Goal: Contribute content

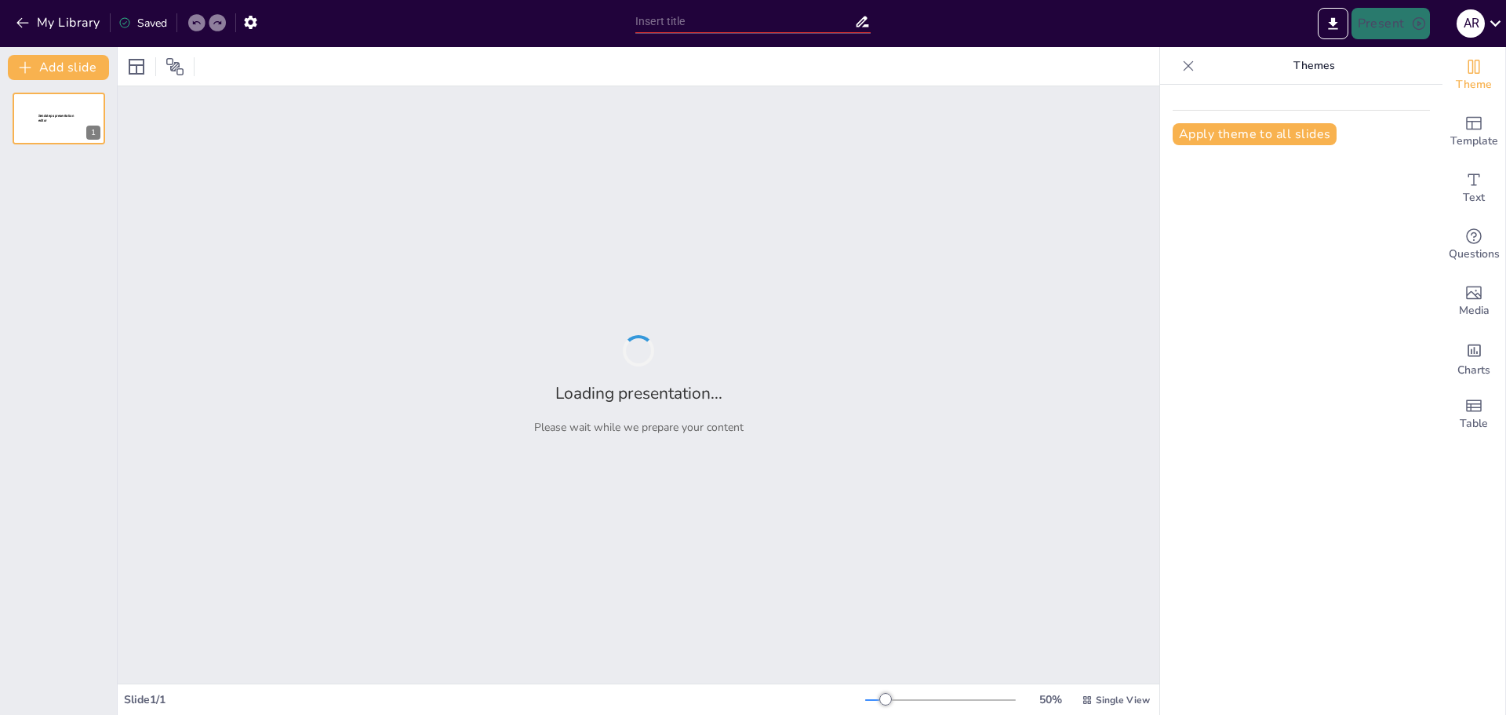
type input "Implementación de ISO 50001 en Unicaja: Estrategias y Beneficios"
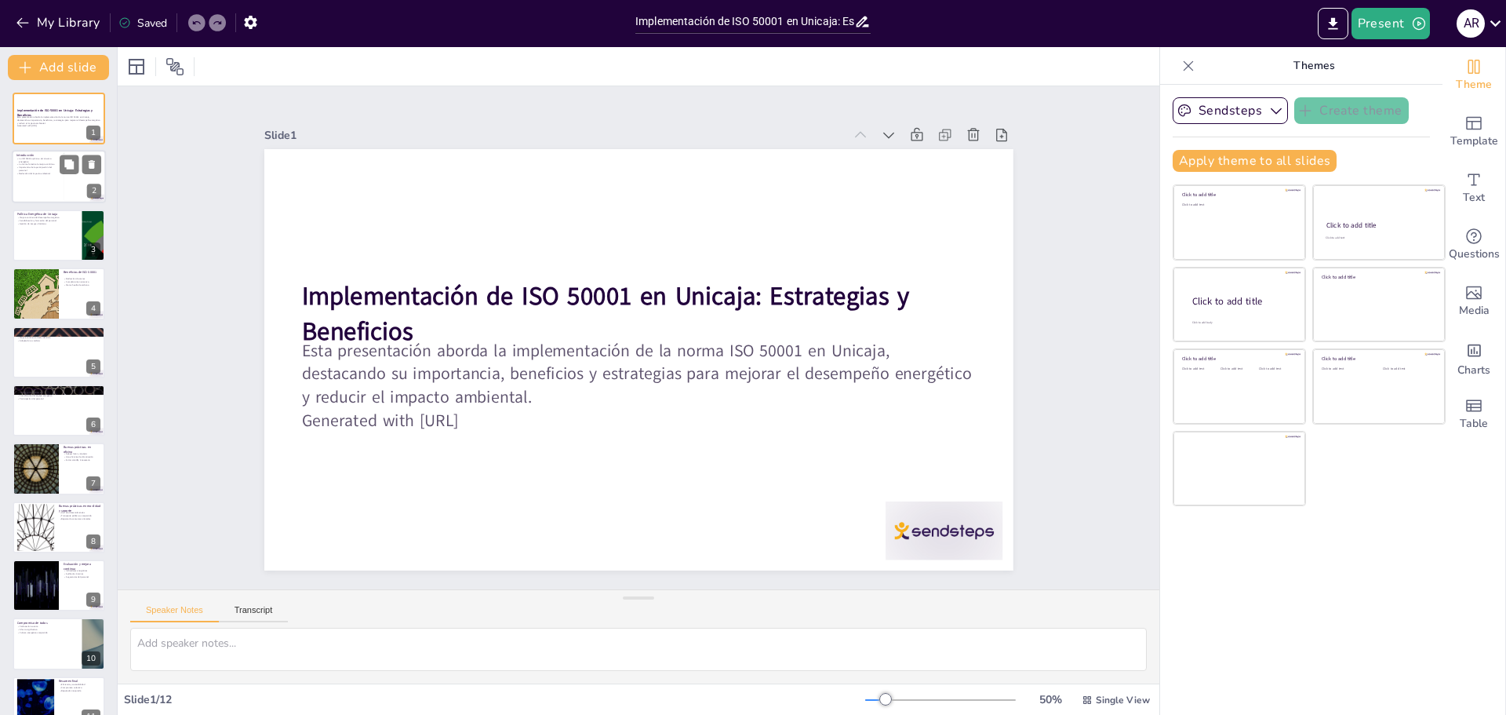
click at [28, 176] on div at bounding box center [59, 177] width 94 height 53
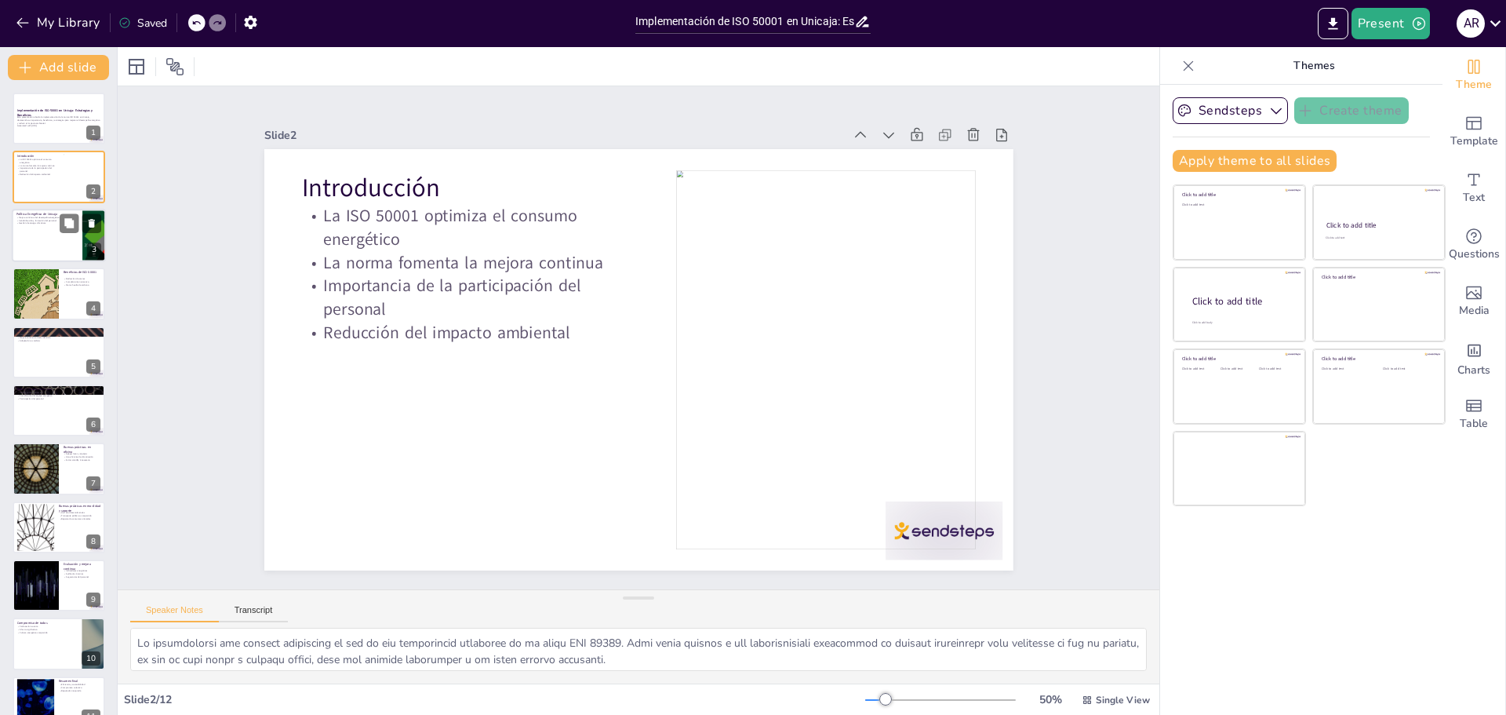
click at [25, 229] on div at bounding box center [59, 235] width 94 height 53
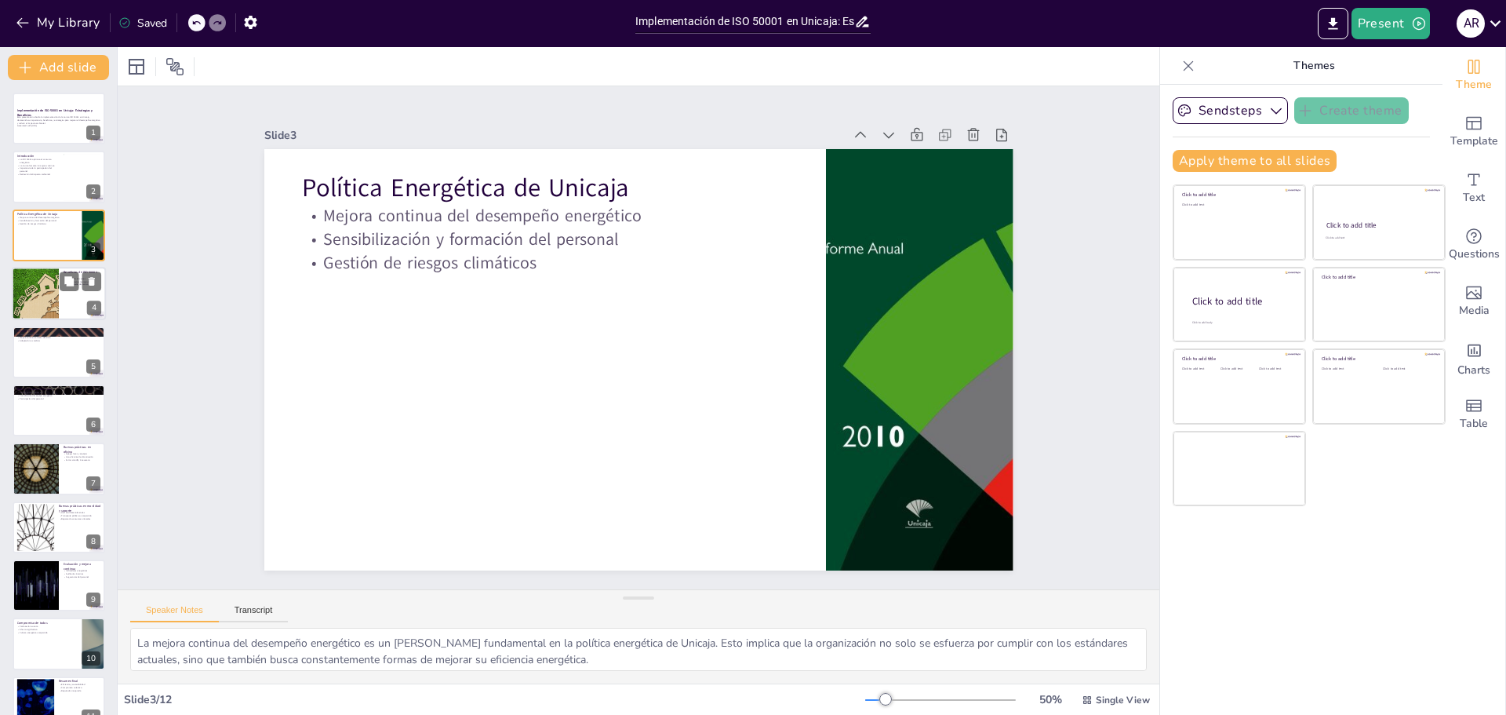
click at [60, 304] on div at bounding box center [59, 293] width 94 height 53
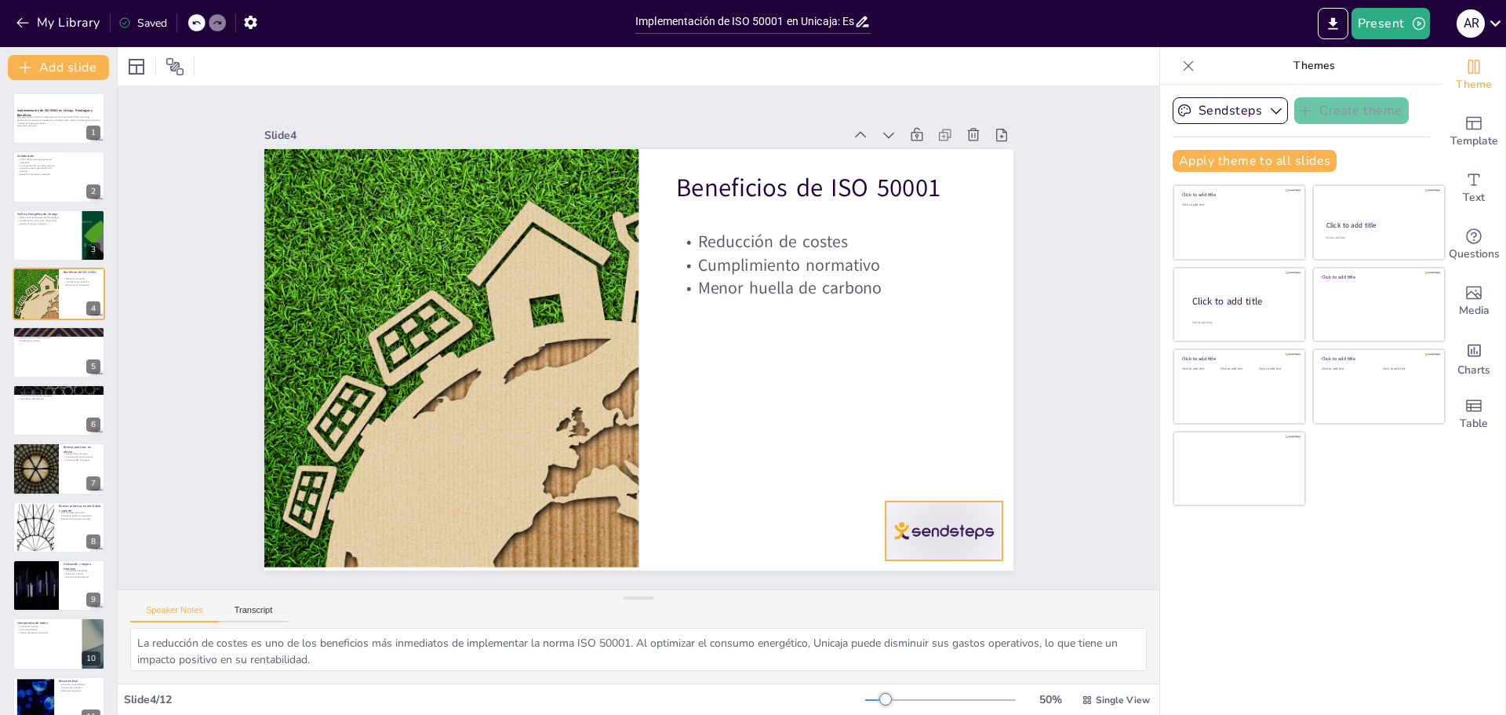
click at [946, 515] on div at bounding box center [944, 530] width 117 height 59
click at [952, 469] on icon at bounding box center [956, 469] width 19 height 19
click at [48, 235] on div at bounding box center [59, 235] width 94 height 53
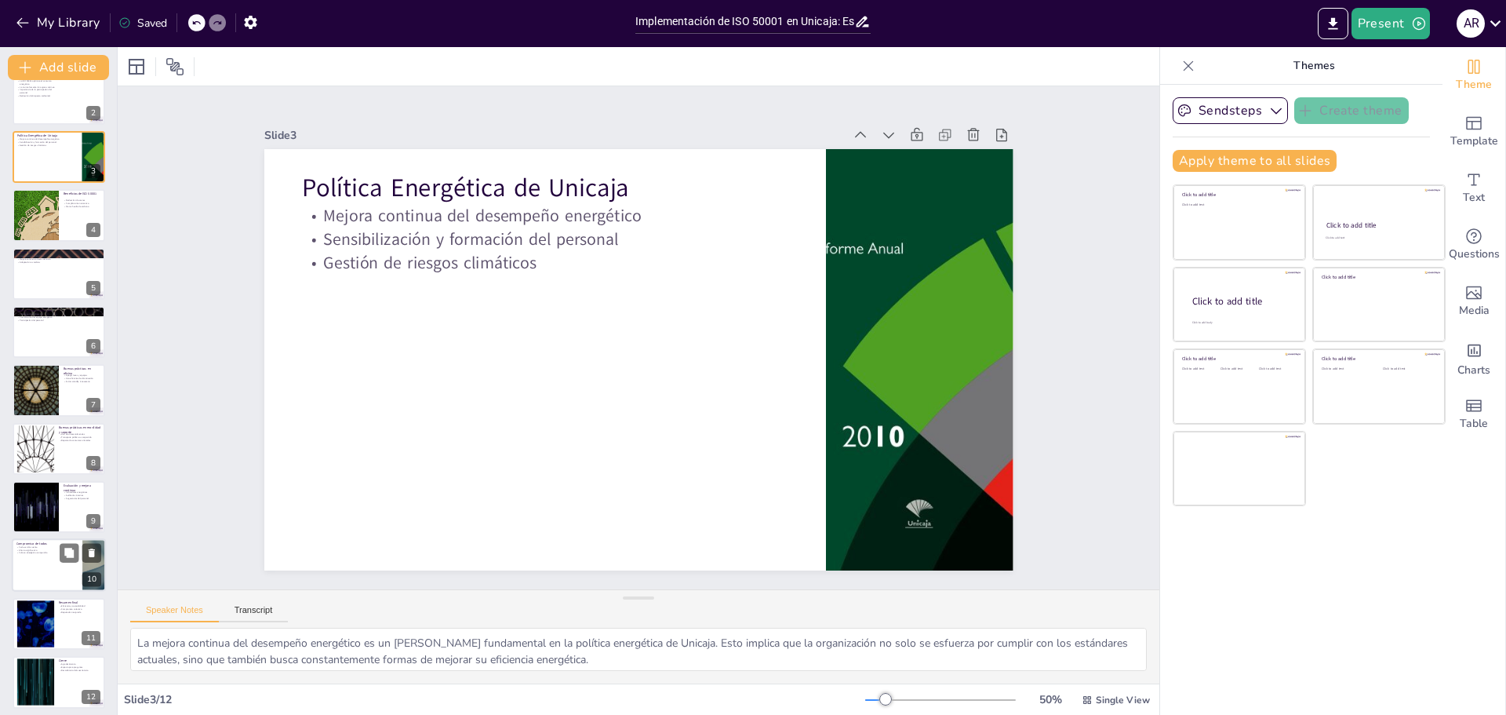
scroll to position [85, 0]
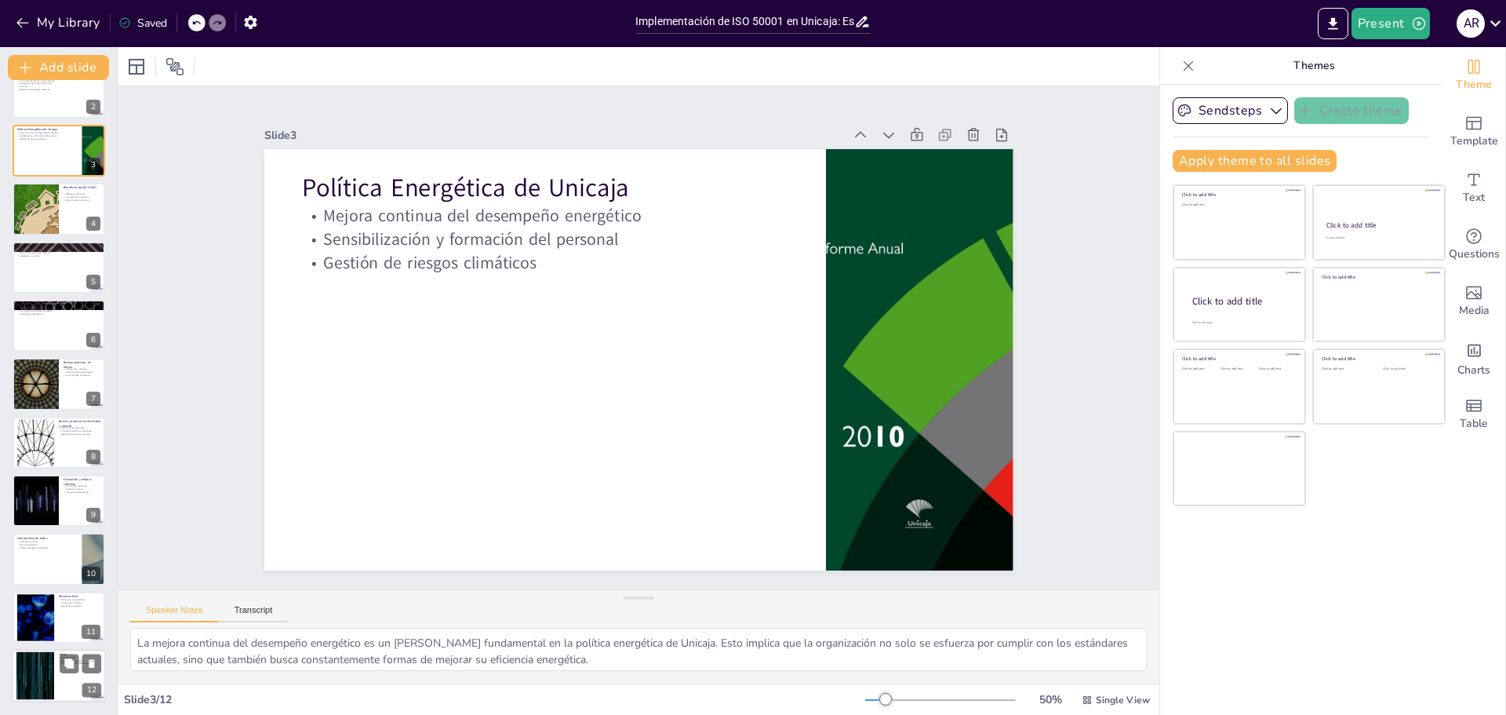
click at [43, 674] on div at bounding box center [35, 676] width 85 height 48
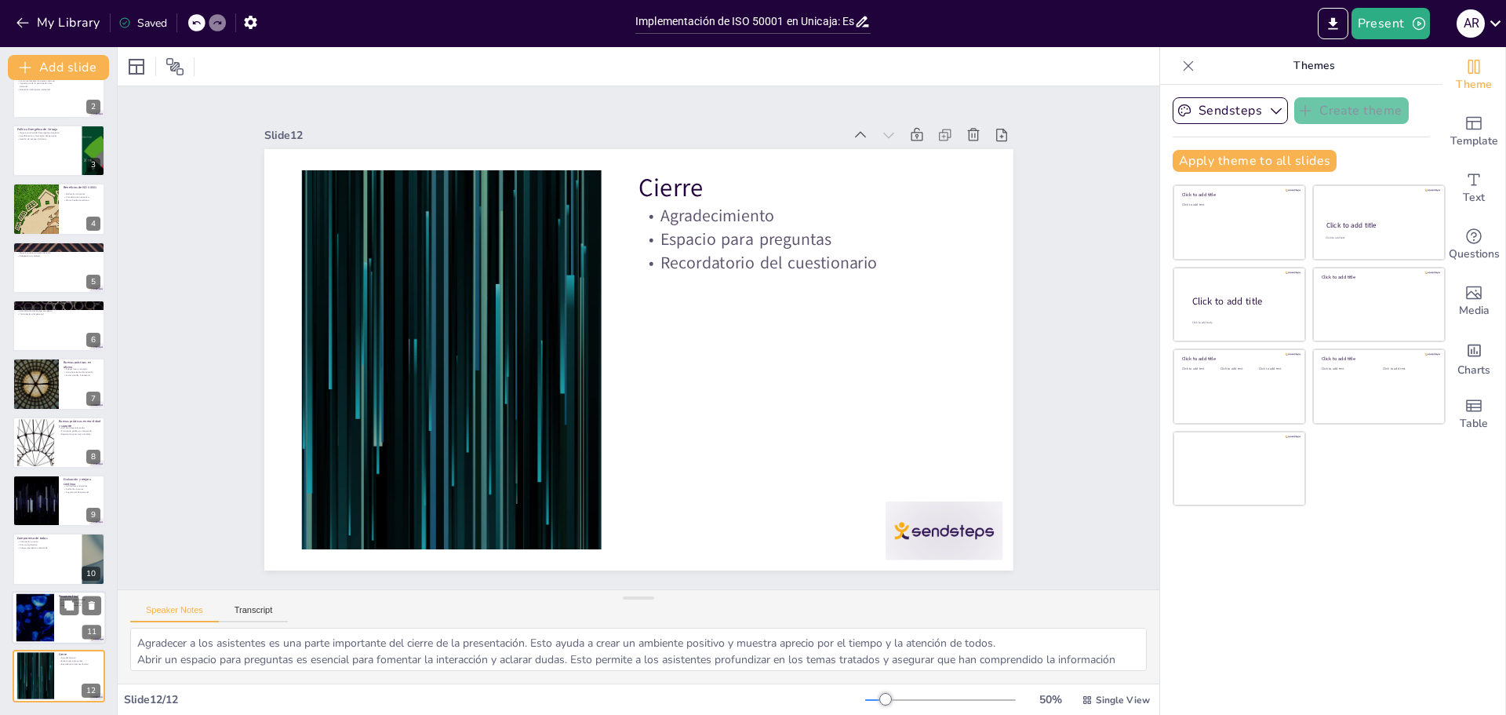
click at [51, 603] on div at bounding box center [35, 617] width 85 height 48
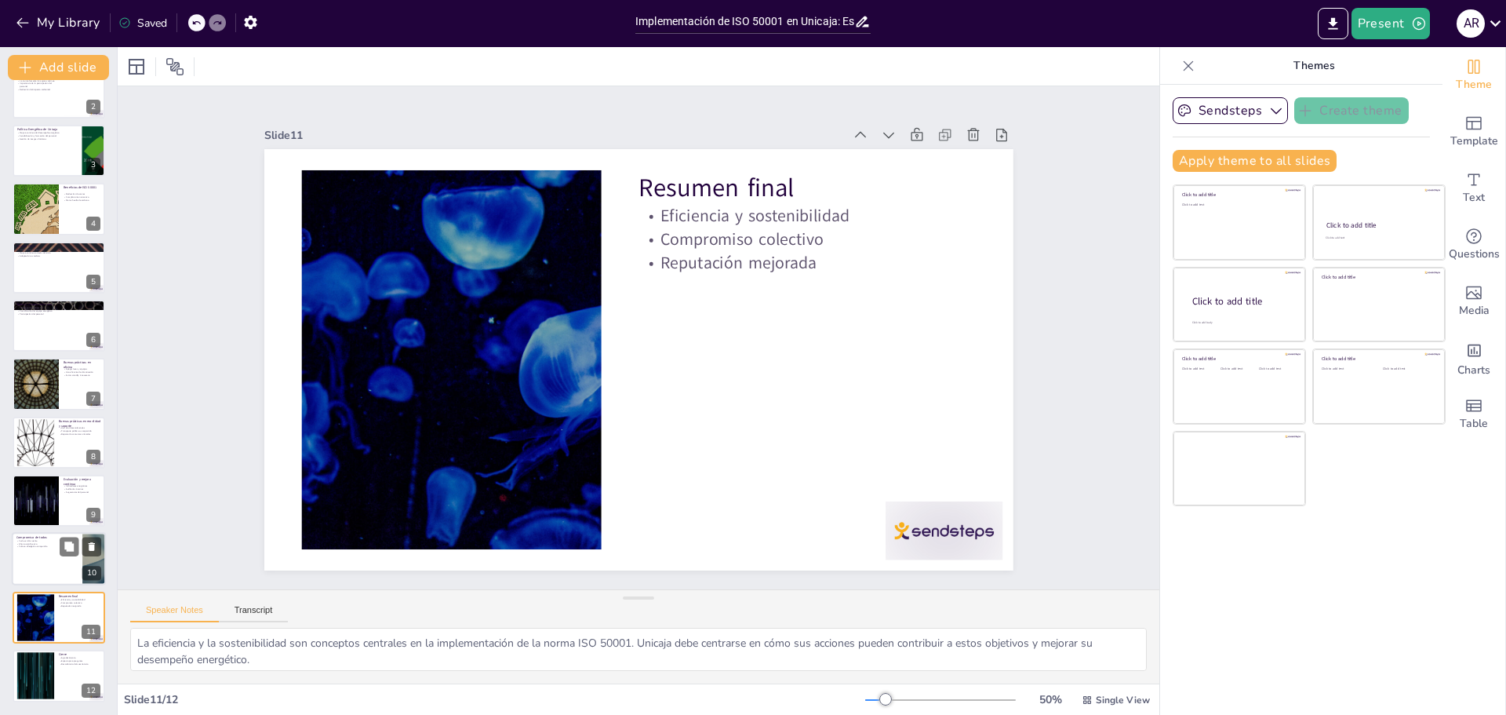
click at [50, 536] on p "Compromiso de todos" at bounding box center [46, 537] width 61 height 5
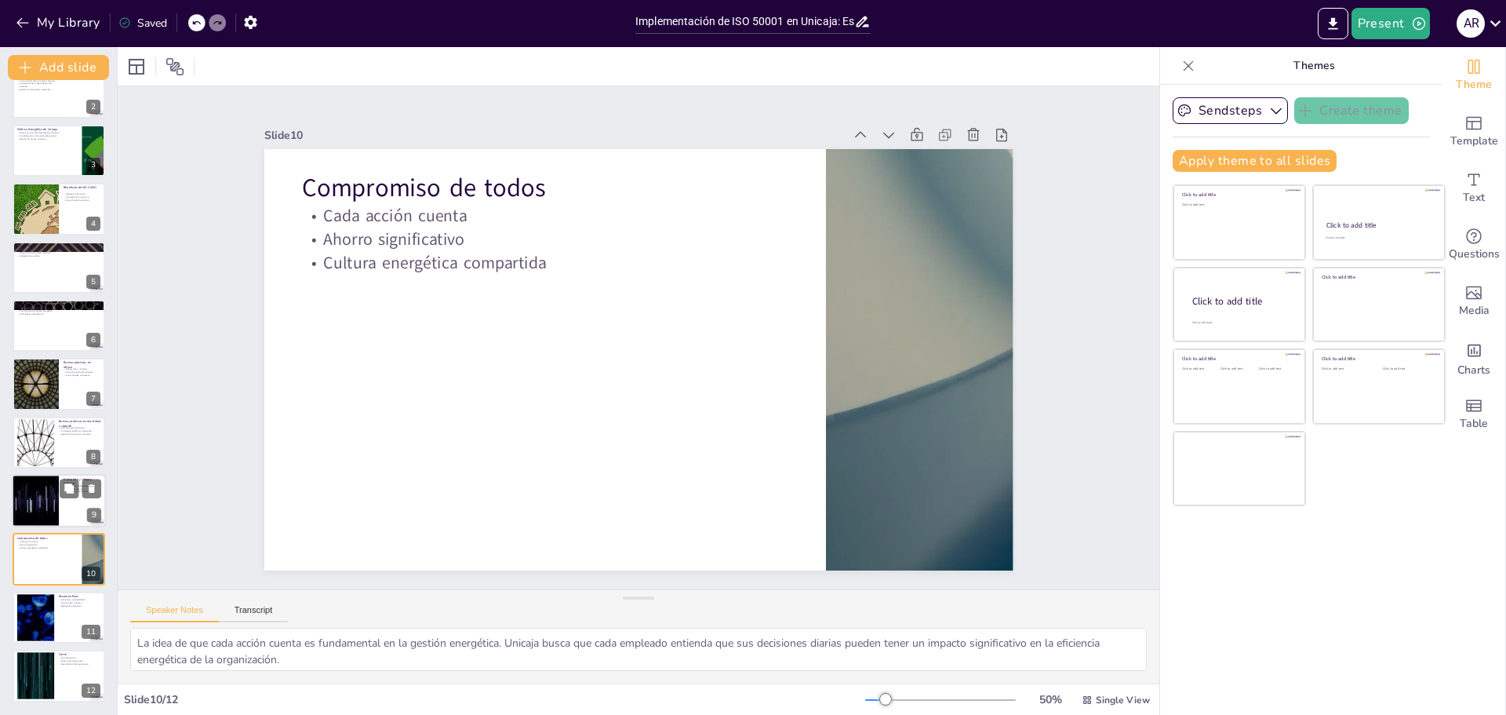
click at [50, 508] on div at bounding box center [35, 500] width 94 height 53
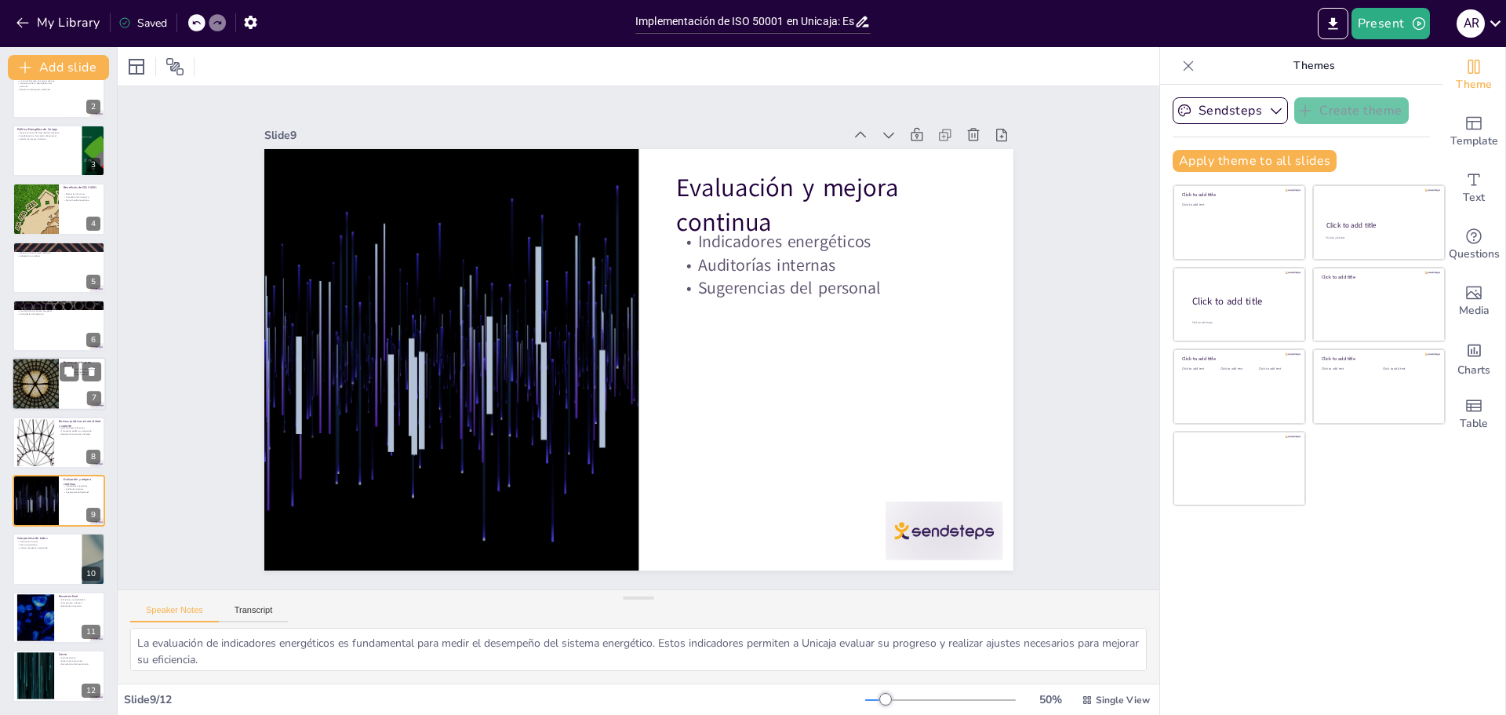
click at [52, 397] on div at bounding box center [35, 384] width 94 height 53
type textarea "Apagar luces y equipos al salir es una de las prácticas más simples pero efecti…"
